Goal: Information Seeking & Learning: Learn about a topic

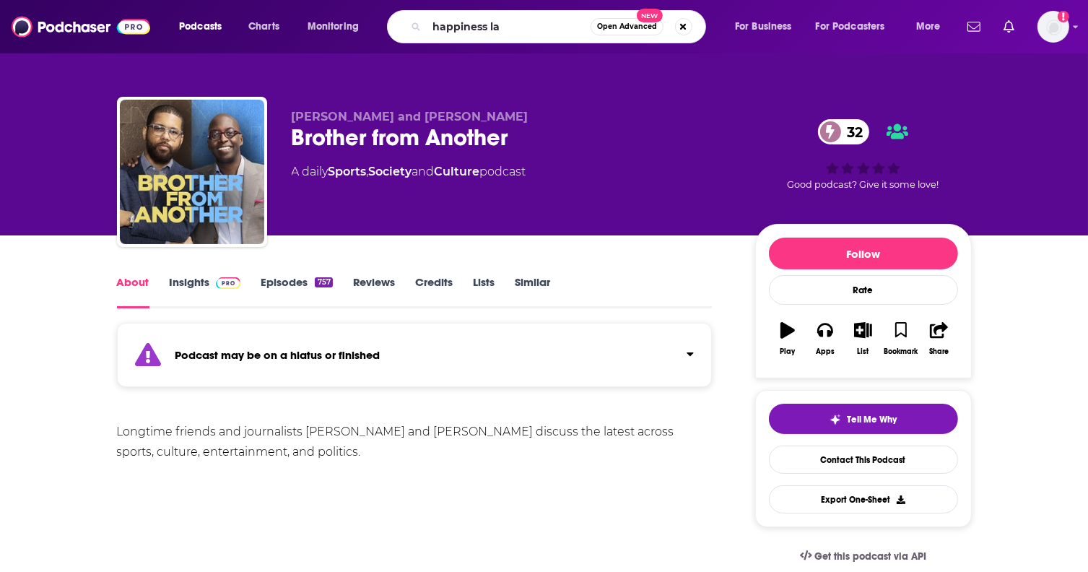
type input "happiness lab"
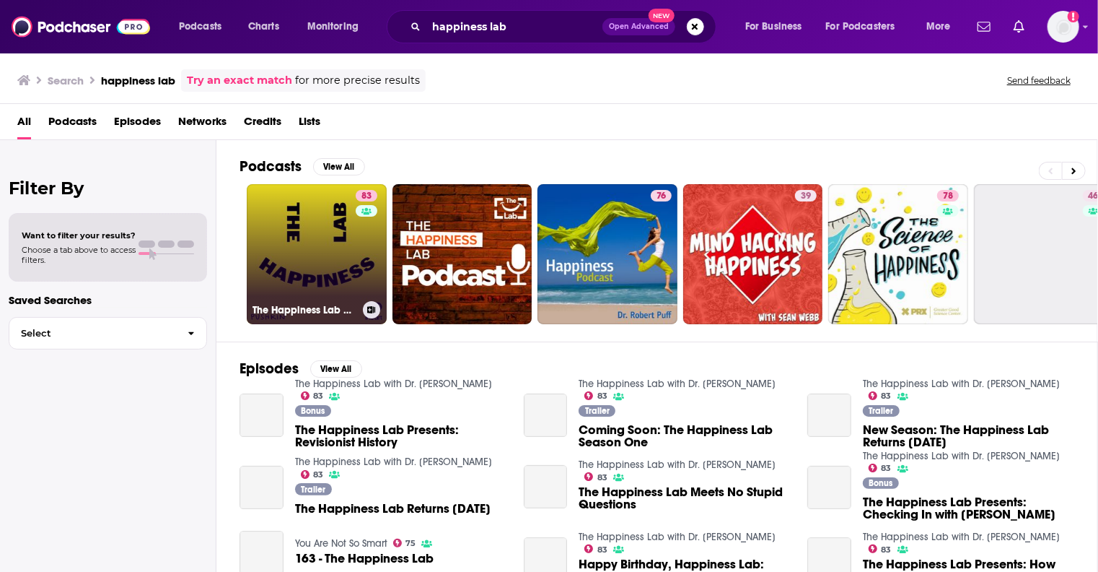
click at [338, 251] on link "83 The Happiness Lab with Dr. [PERSON_NAME]" at bounding box center [317, 254] width 140 height 140
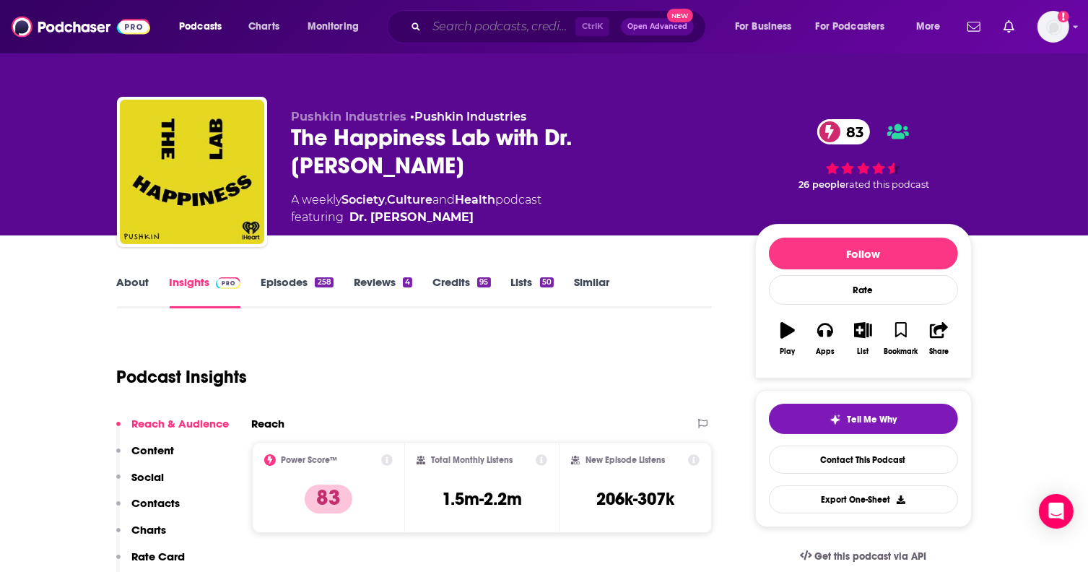
click at [520, 34] on input "Search podcasts, credits, & more..." at bounding box center [501, 26] width 149 height 23
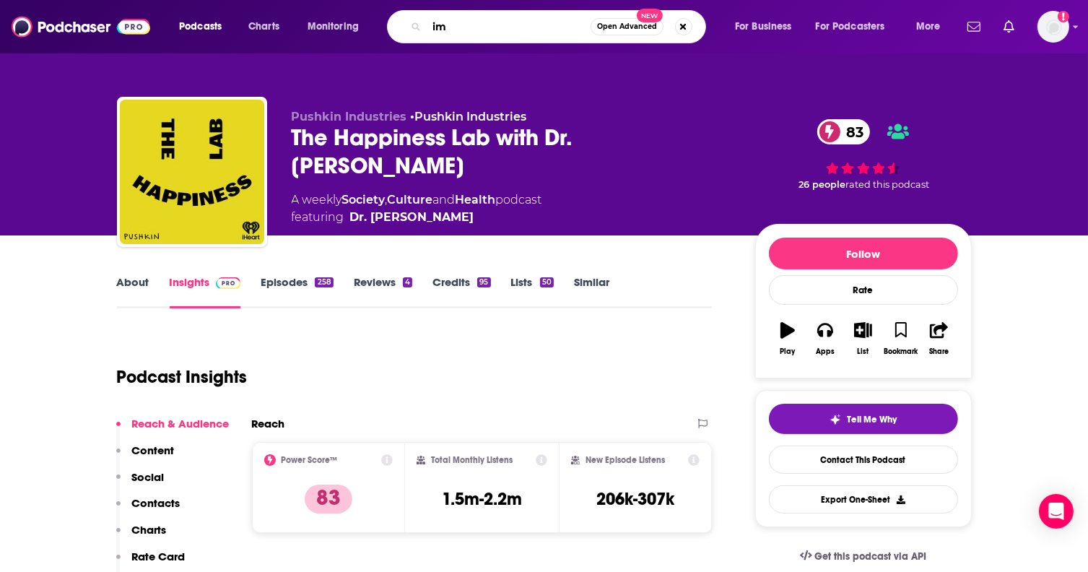
type input "imo"
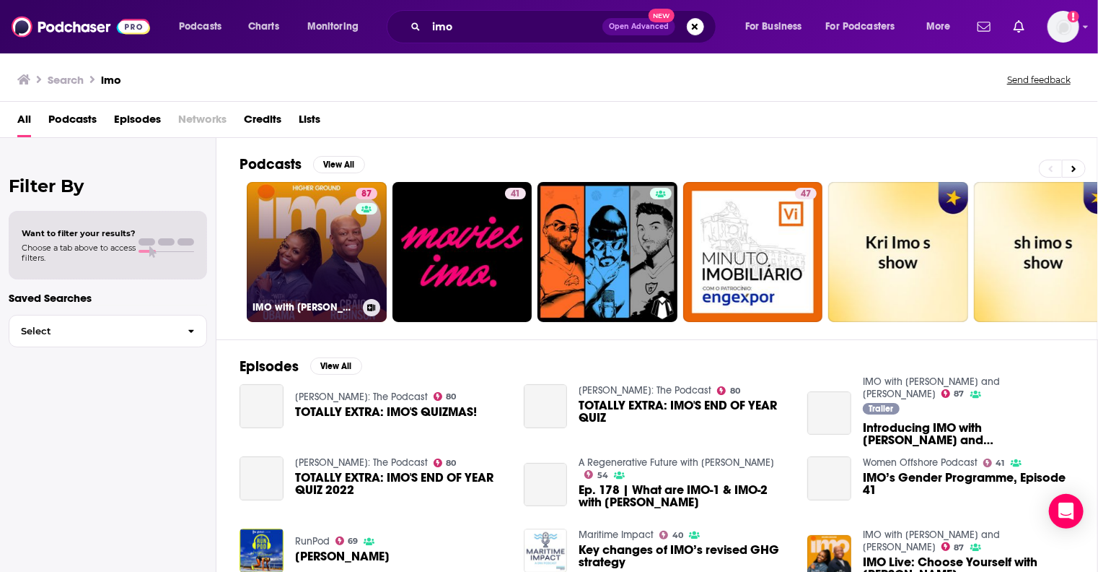
click at [338, 262] on link "87 IMO with [PERSON_NAME] and [PERSON_NAME]" at bounding box center [317, 252] width 140 height 140
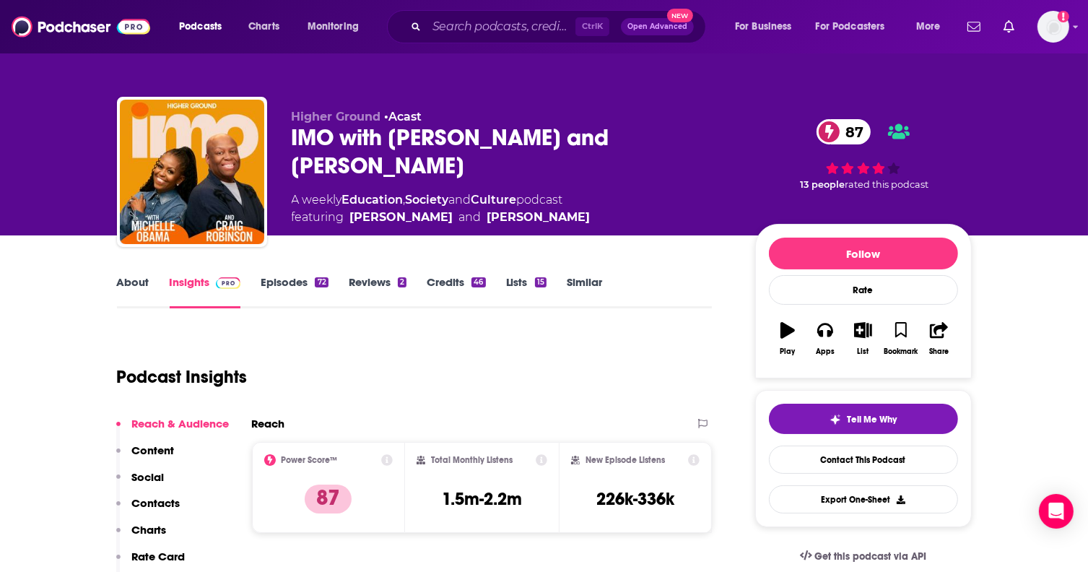
click at [139, 285] on link "About" at bounding box center [133, 291] width 32 height 33
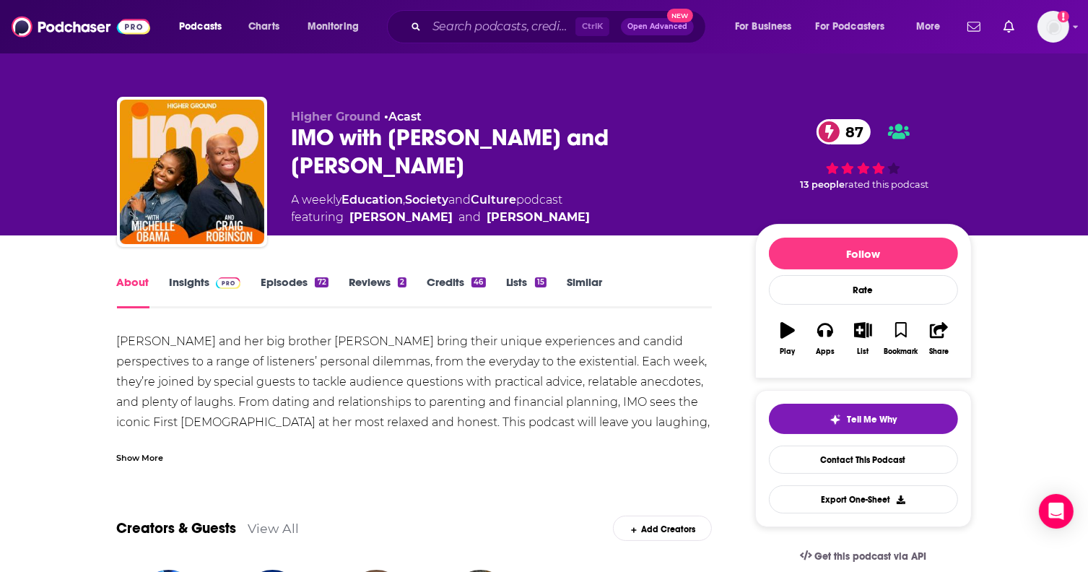
click at [345, 110] on span "Higher Ground" at bounding box center [336, 117] width 89 height 14
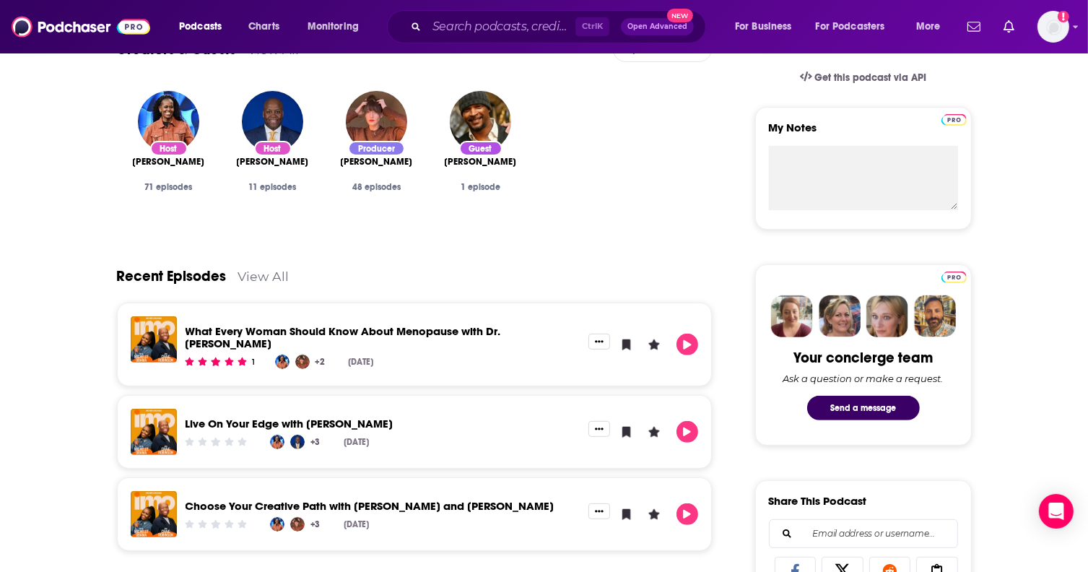
scroll to position [433, 0]
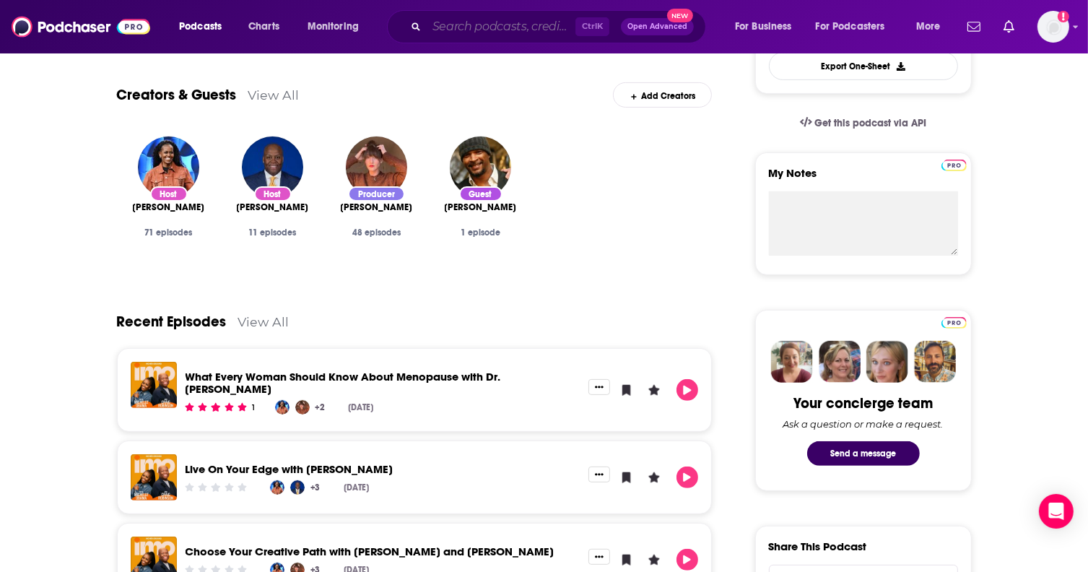
click at [479, 20] on input "Search podcasts, credits, & more..." at bounding box center [501, 26] width 149 height 23
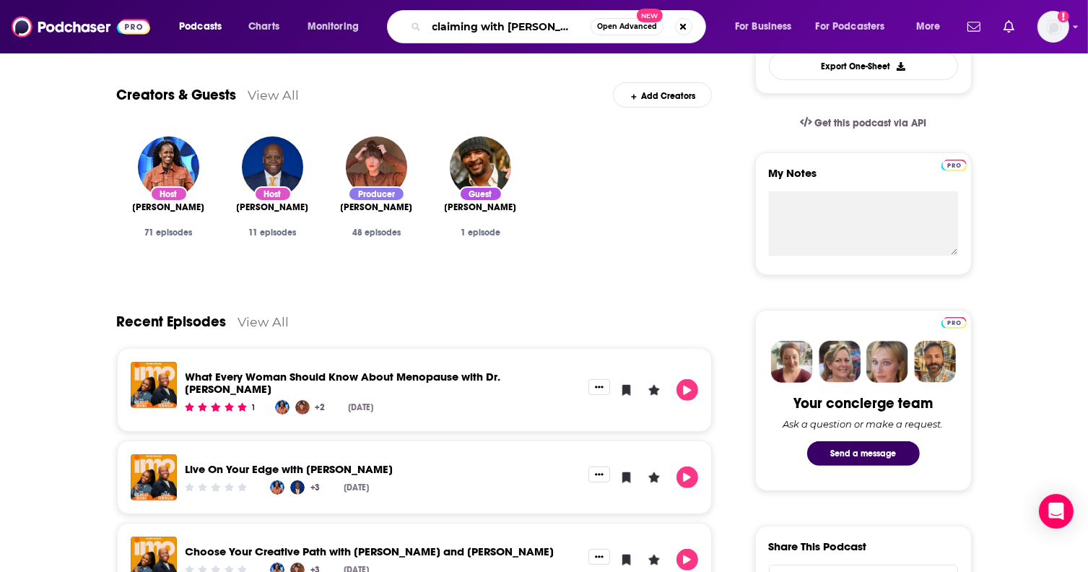
scroll to position [0, 23]
type input "reclaiming with [PERSON_NAME]"
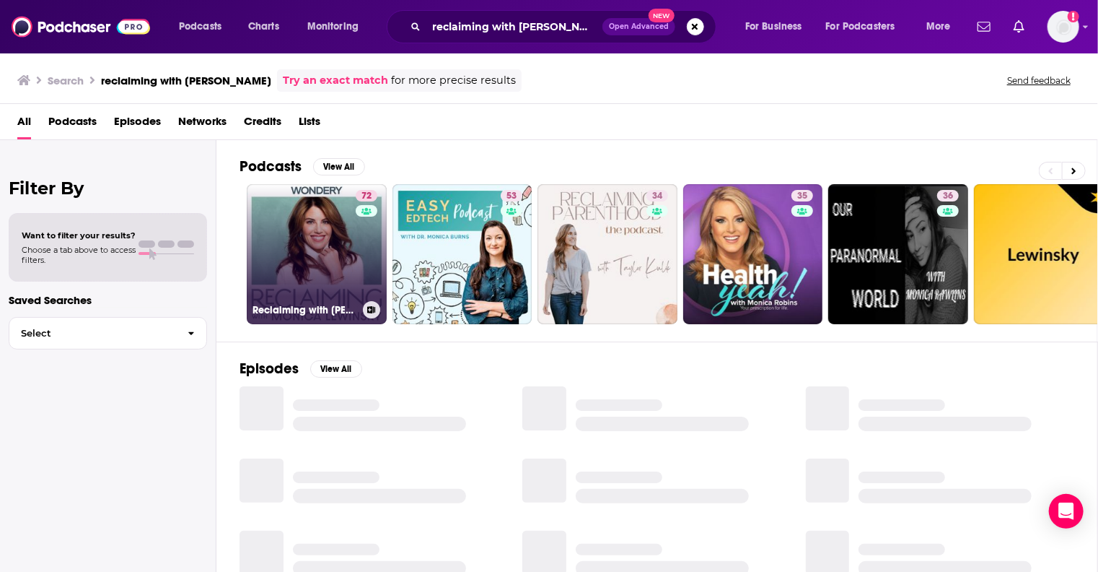
click at [342, 255] on link "72 Reclaiming with [PERSON_NAME]" at bounding box center [317, 254] width 140 height 140
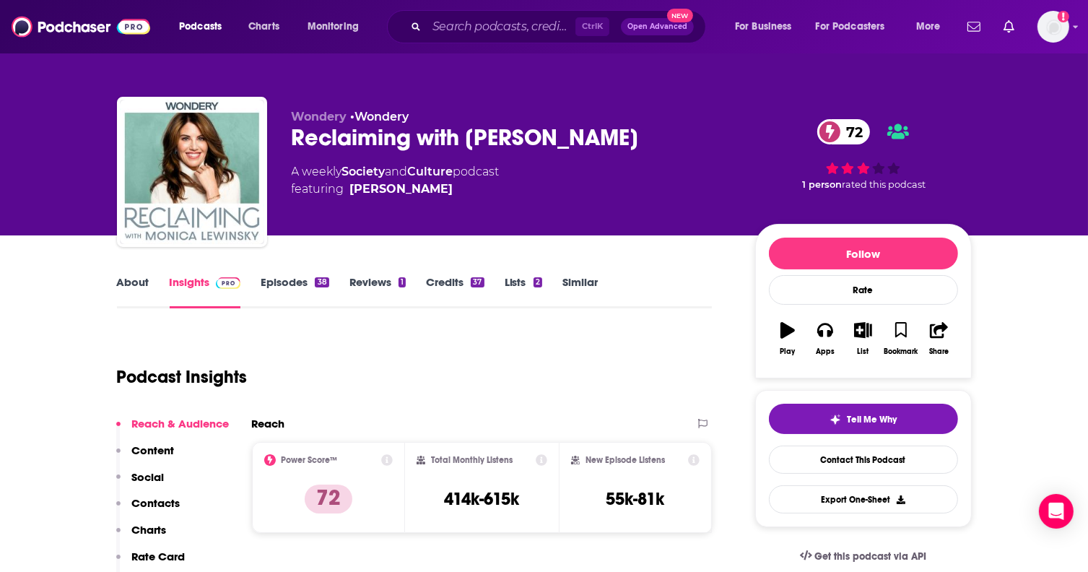
click at [121, 279] on link "About" at bounding box center [133, 291] width 32 height 33
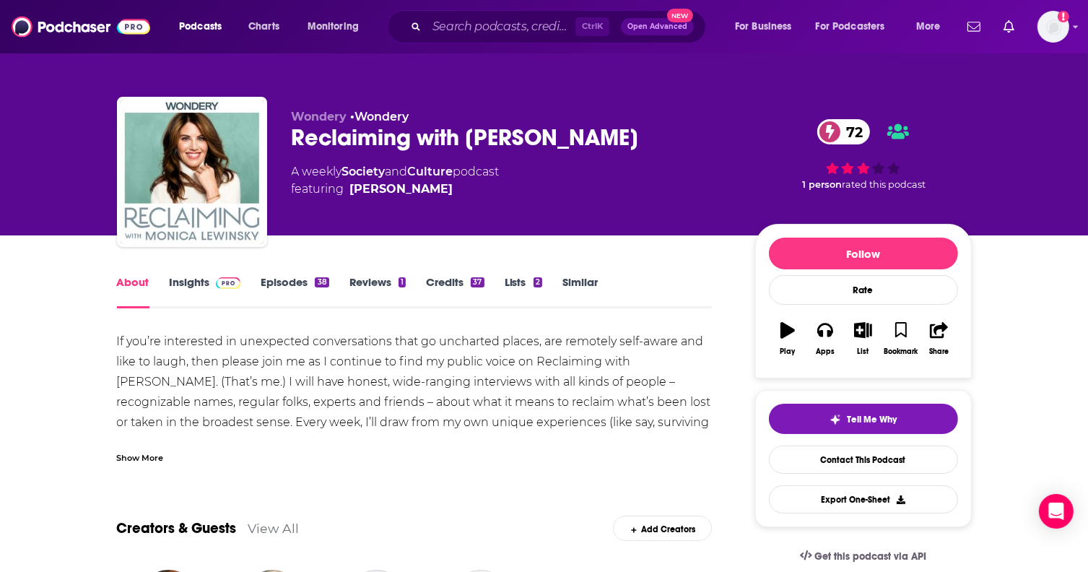
click at [182, 283] on link "Insights" at bounding box center [205, 291] width 71 height 33
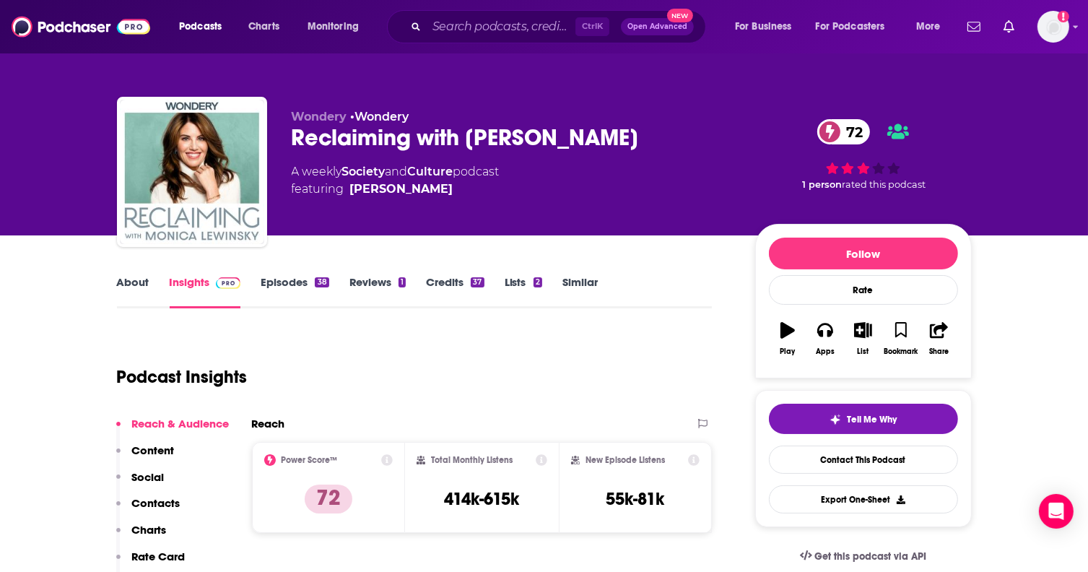
click at [437, 43] on div "Ctrl K Open Advanced New" at bounding box center [546, 26] width 319 height 33
click at [447, 35] on input "Search podcasts, credits, & more..." at bounding box center [501, 26] width 149 height 23
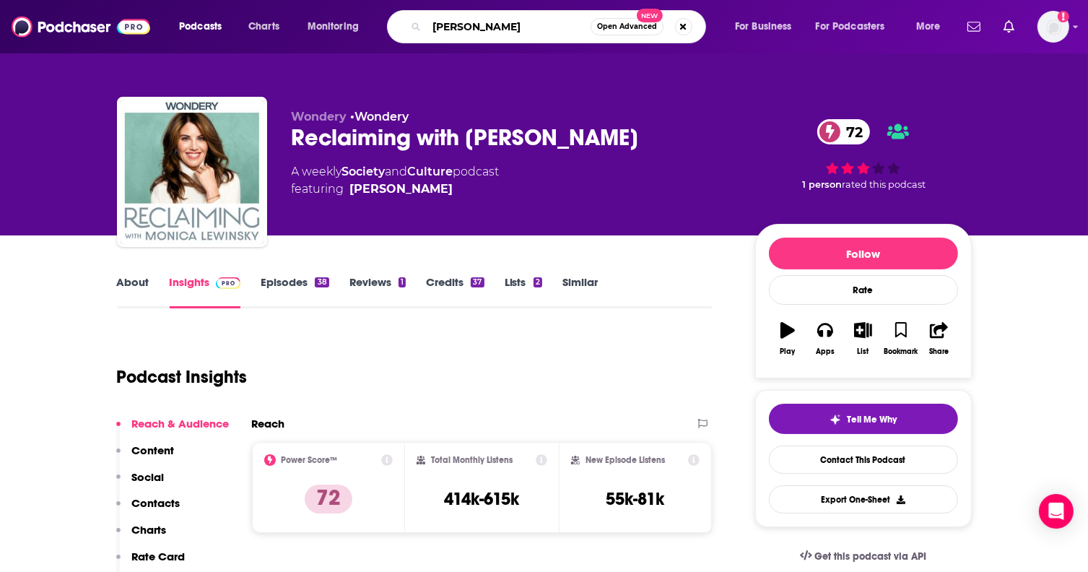
type input "[PERSON_NAME]"
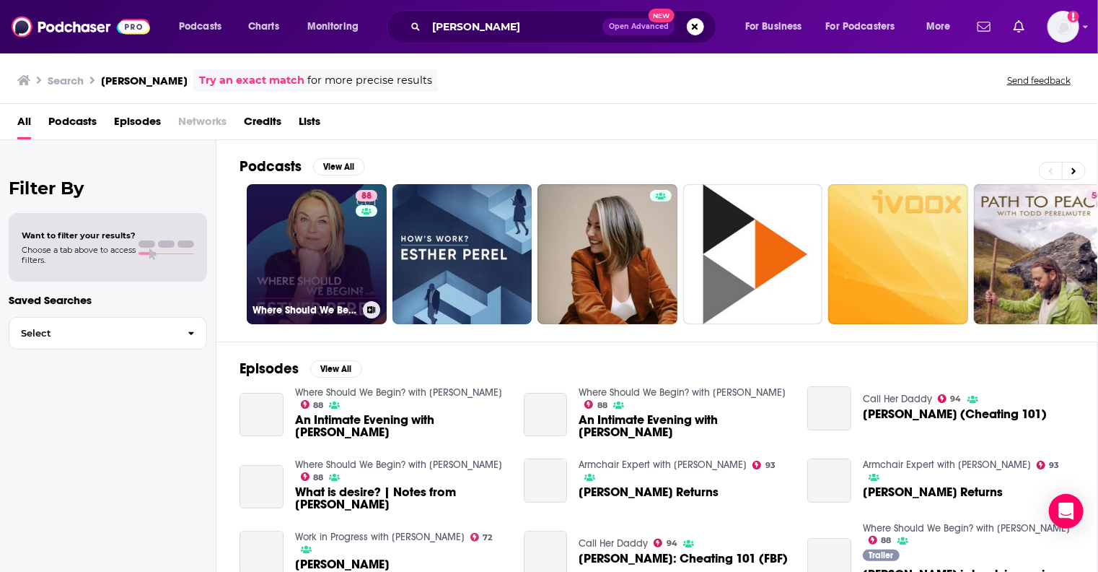
click at [345, 230] on link "88 Where Should We Begin? with [PERSON_NAME]" at bounding box center [317, 254] width 140 height 140
